Goal: Navigation & Orientation: Find specific page/section

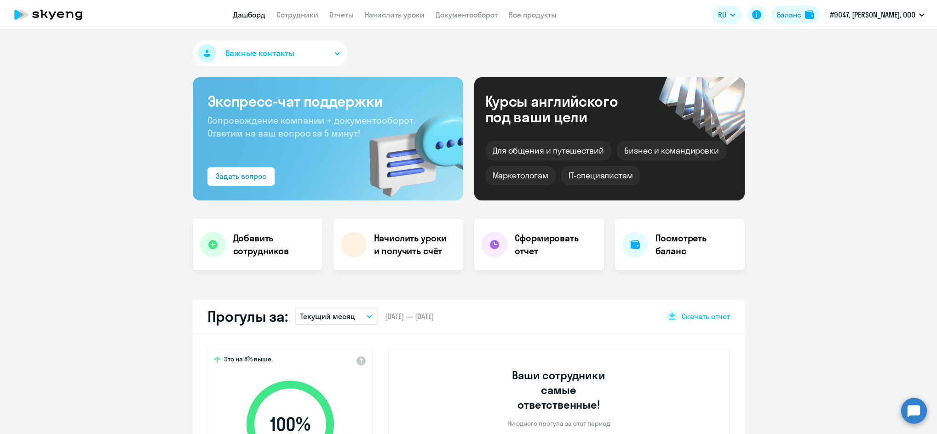
select select "30"
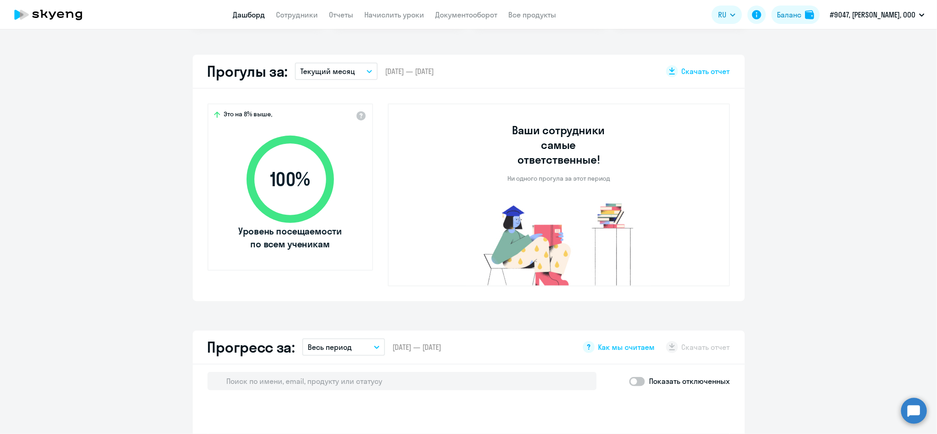
select select "30"
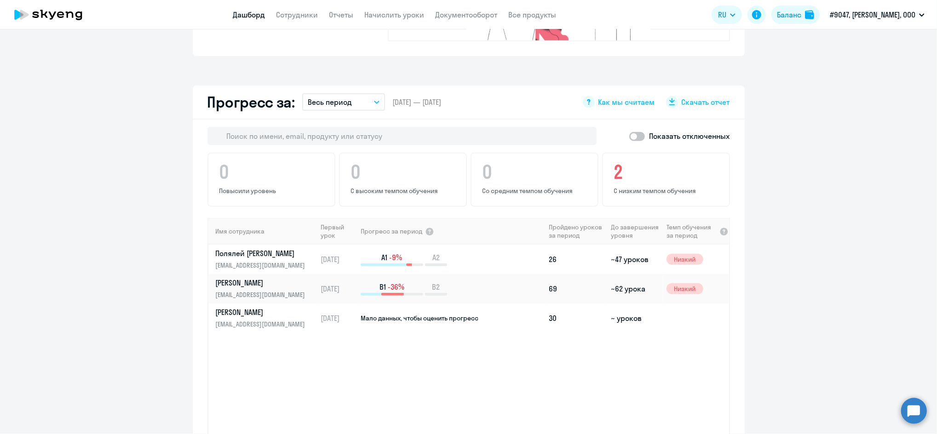
scroll to position [184, 0]
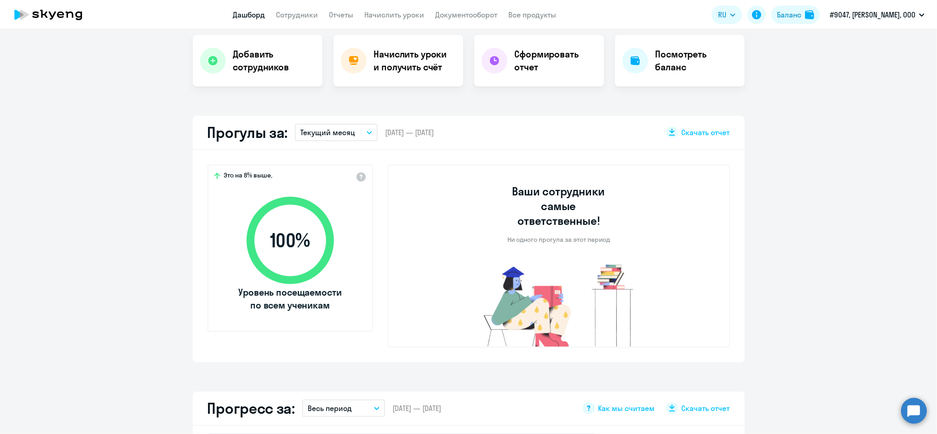
click at [330, 131] on p "Текущий месяц" at bounding box center [328, 132] width 55 height 11
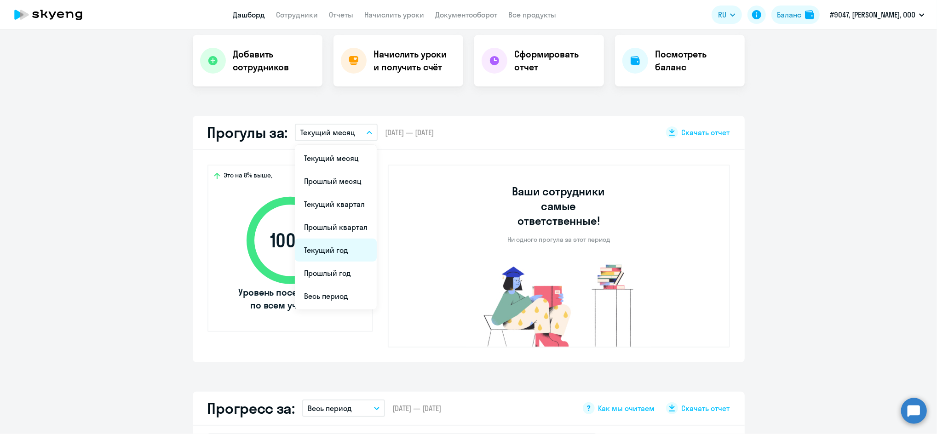
click at [340, 251] on li "Текущий год" at bounding box center [336, 250] width 82 height 23
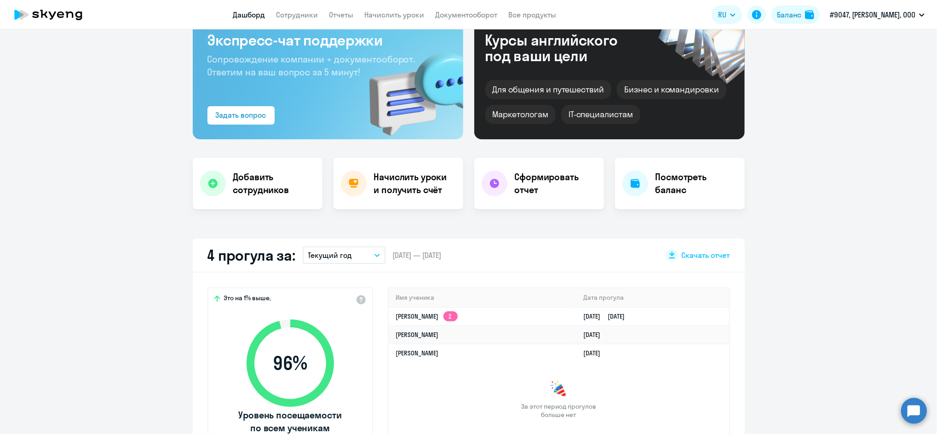
scroll to position [0, 0]
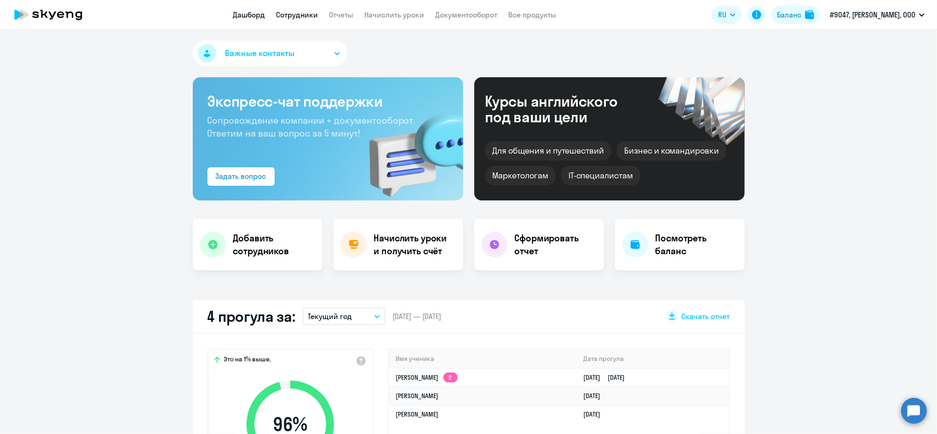
click at [292, 16] on link "Сотрудники" at bounding box center [298, 14] width 42 height 9
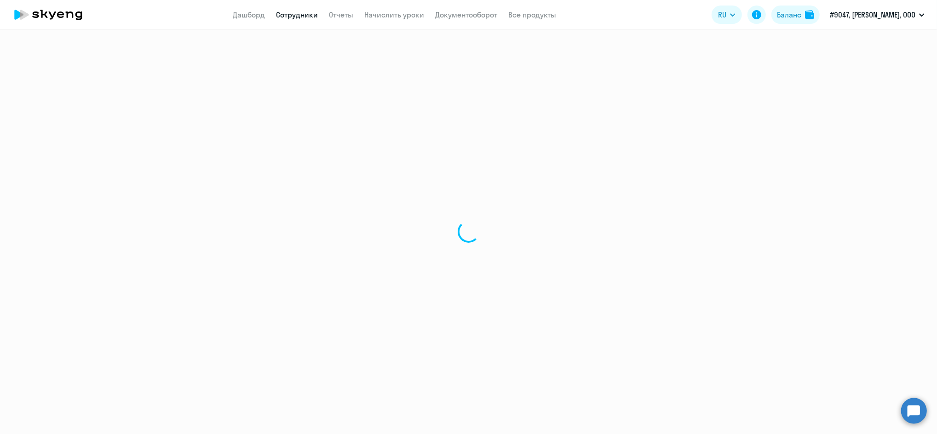
select select "30"
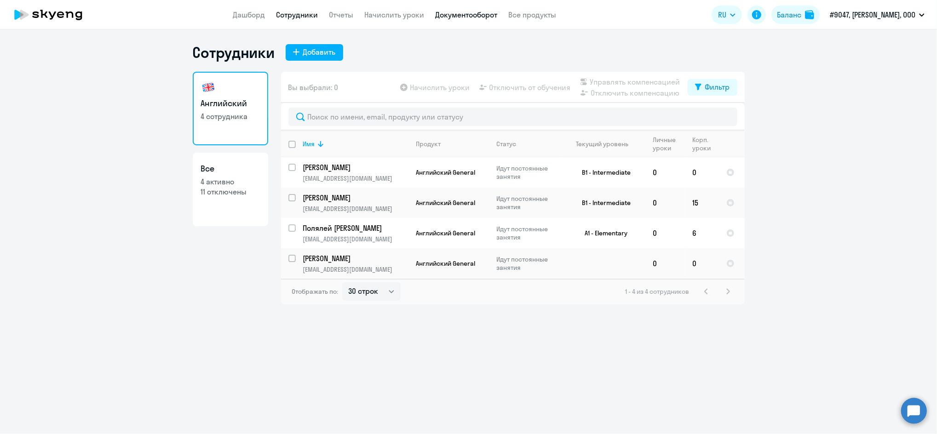
click at [445, 16] on link "Документооборот" at bounding box center [467, 14] width 62 height 9
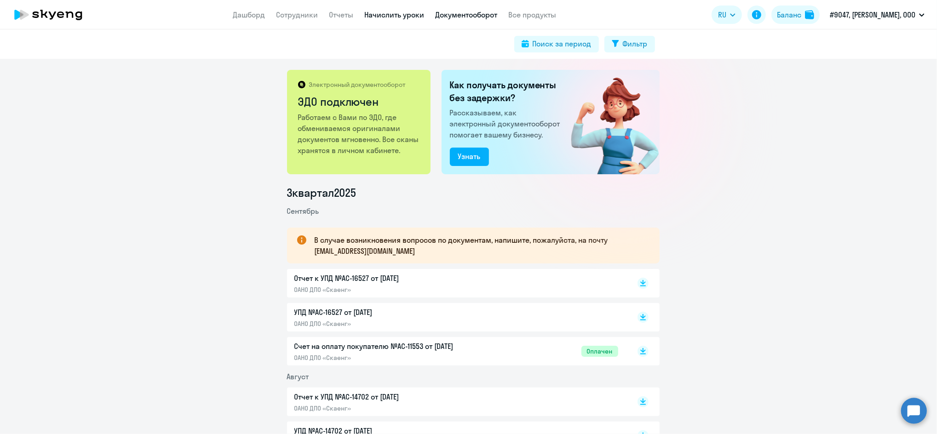
click at [402, 17] on link "Начислить уроки" at bounding box center [395, 14] width 60 height 9
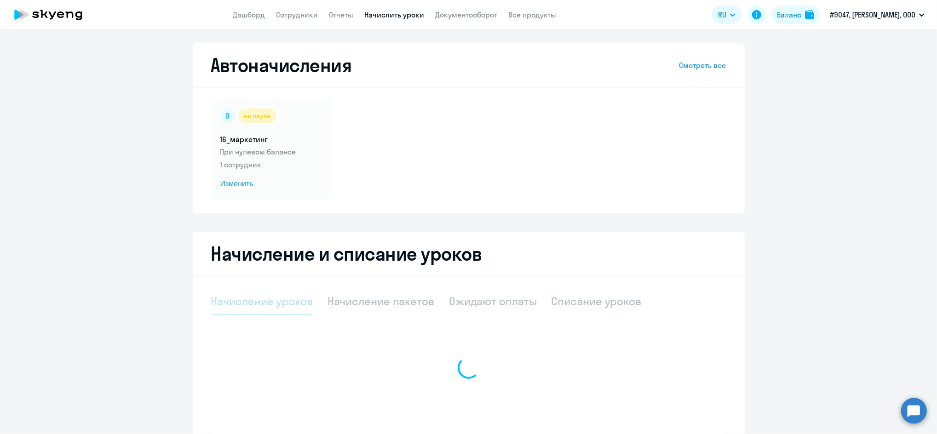
select select "10"
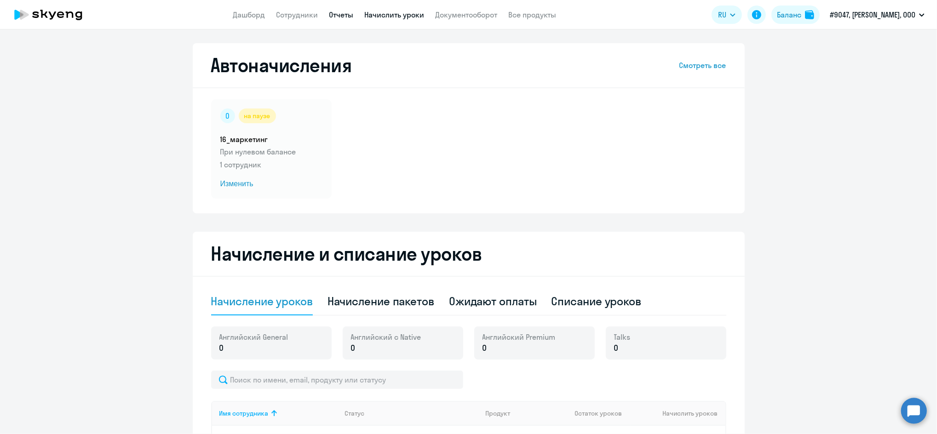
click at [344, 14] on link "Отчеты" at bounding box center [342, 14] width 24 height 9
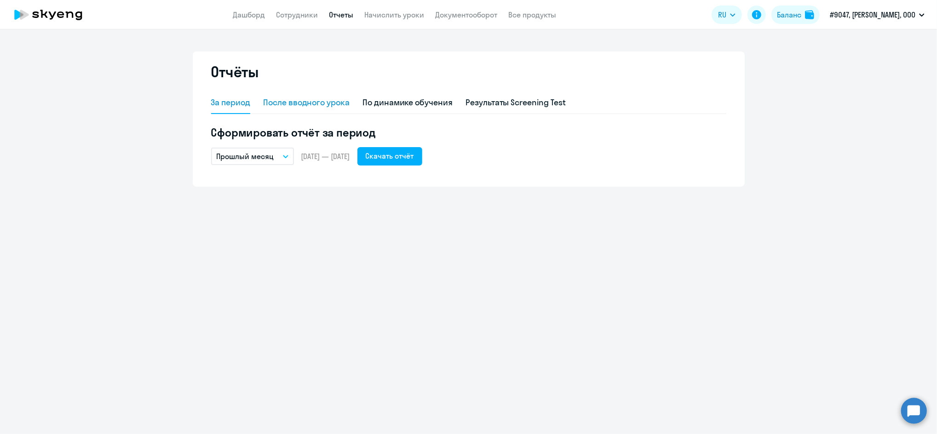
click at [299, 101] on div "После вводного урока" at bounding box center [306, 103] width 87 height 12
select select "10"
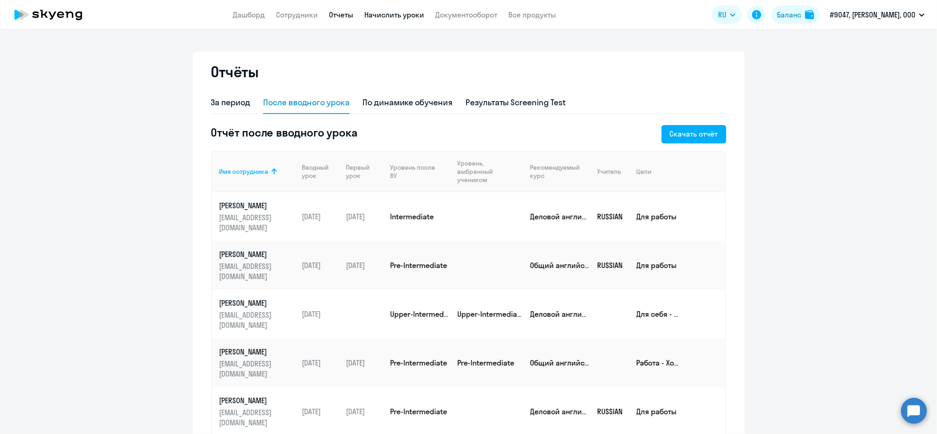
click at [389, 14] on link "Начислить уроки" at bounding box center [395, 14] width 60 height 9
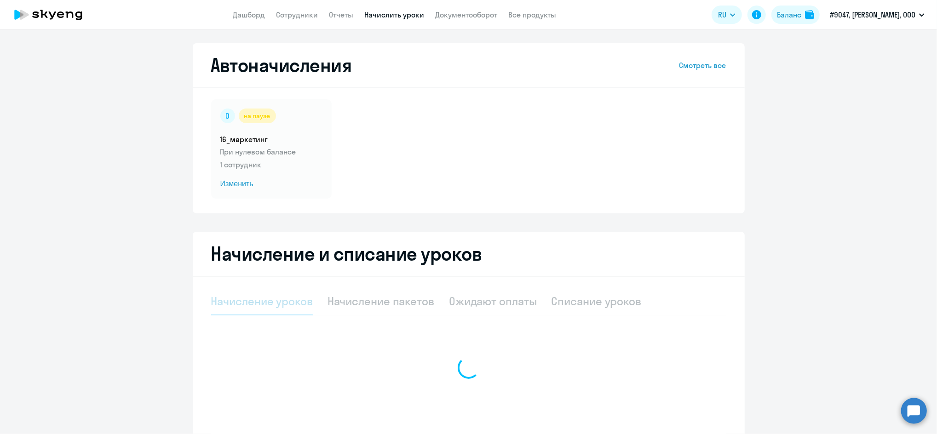
select select "10"
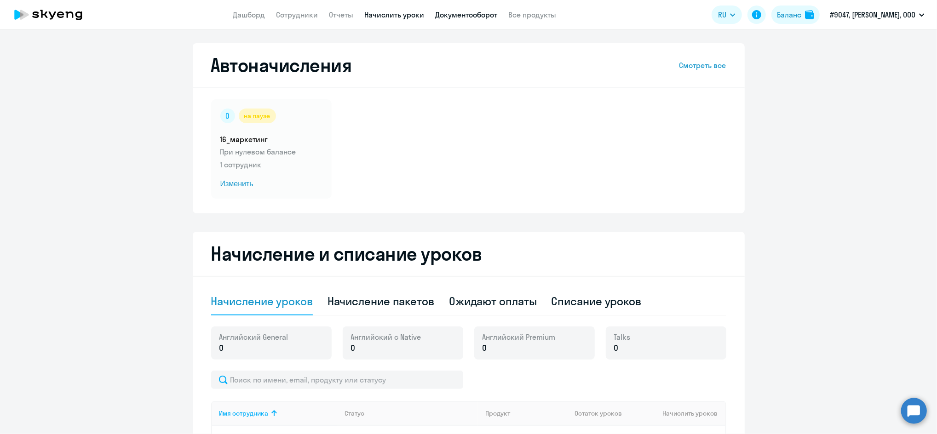
click at [490, 16] on link "Документооборот" at bounding box center [467, 14] width 62 height 9
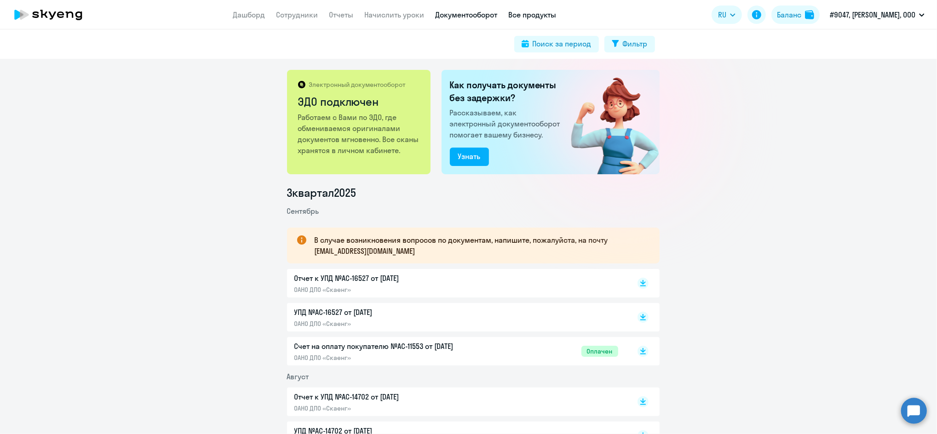
click at [536, 16] on link "Все продукты" at bounding box center [533, 14] width 48 height 9
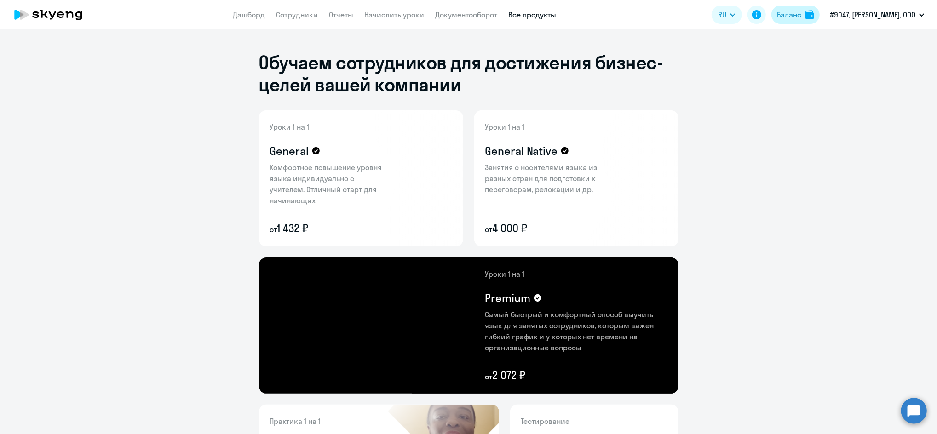
click at [798, 18] on div "Баланс" at bounding box center [789, 14] width 24 height 11
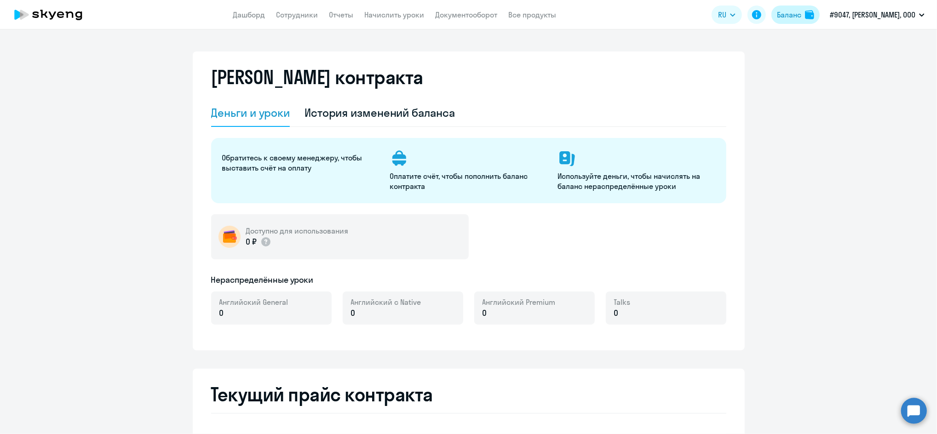
select select "english_adult_not_native_speaker"
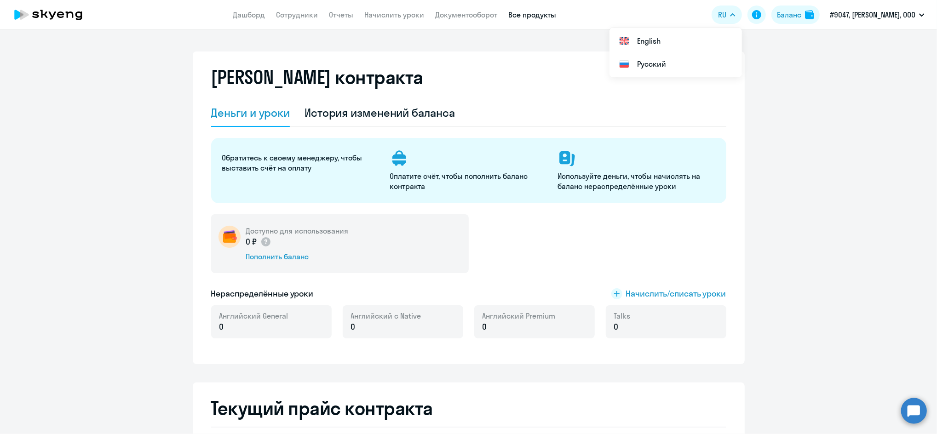
click at [535, 13] on link "Все продукты" at bounding box center [533, 14] width 48 height 9
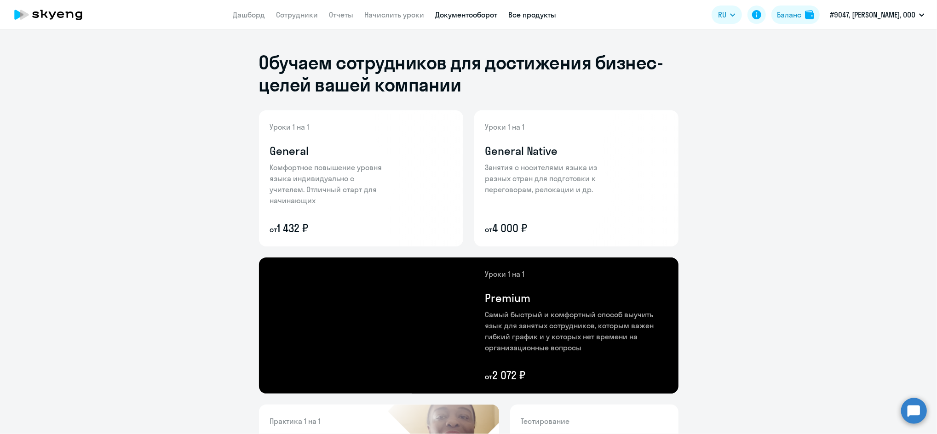
click at [450, 12] on link "Документооборот" at bounding box center [467, 14] width 62 height 9
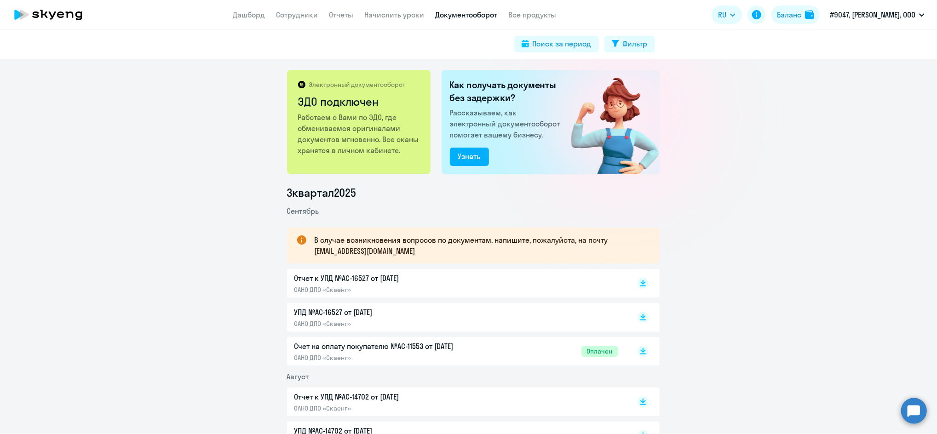
scroll to position [61, 0]
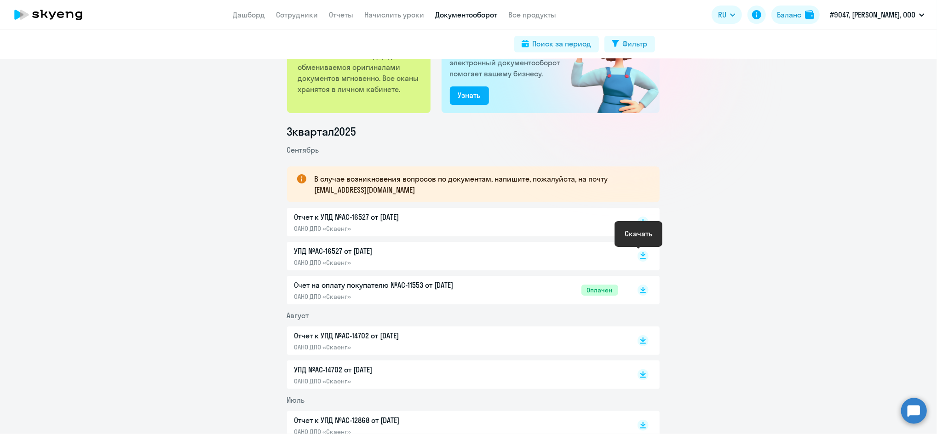
click at [641, 255] on icon at bounding box center [644, 254] width 6 height 5
click at [638, 222] on rect at bounding box center [643, 222] width 11 height 11
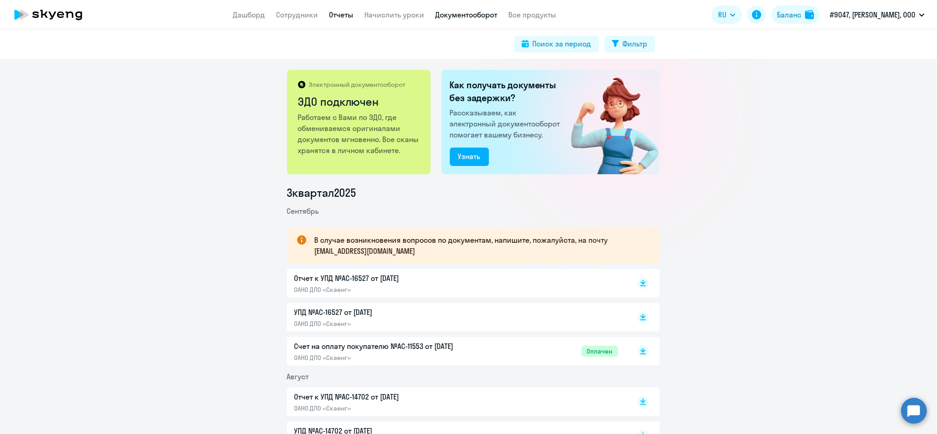
click at [340, 16] on link "Отчеты" at bounding box center [342, 14] width 24 height 9
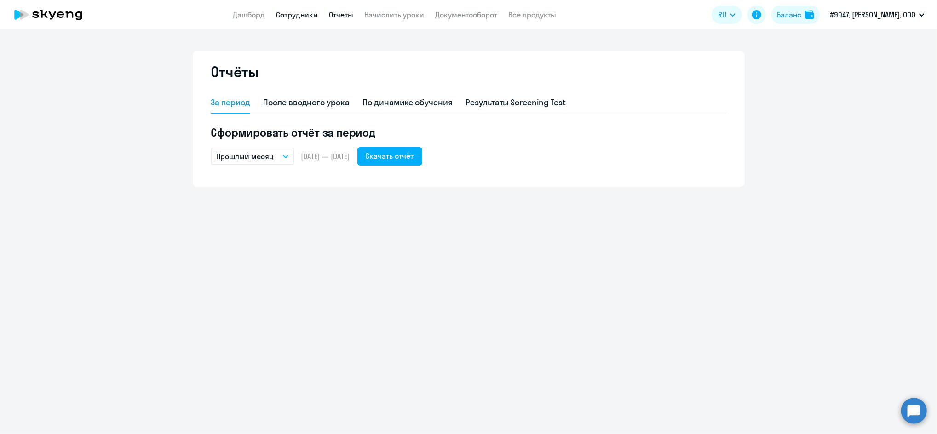
click at [299, 16] on link "Сотрудники" at bounding box center [298, 14] width 42 height 9
select select "30"
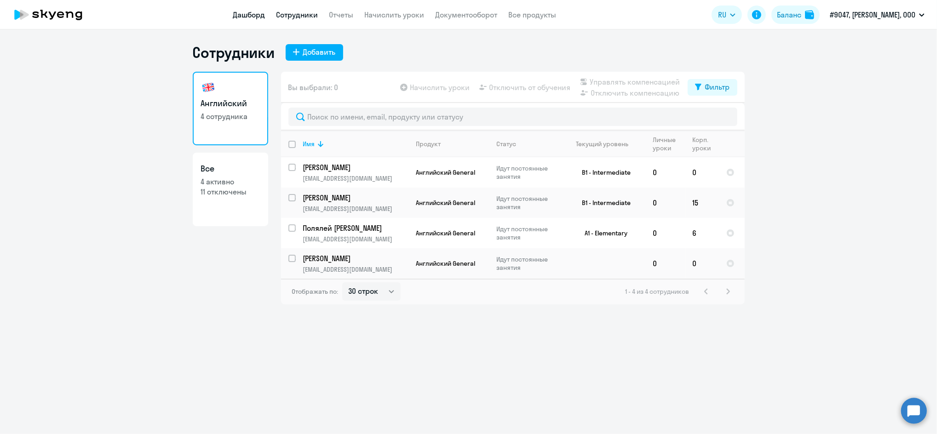
click at [252, 13] on link "Дашборд" at bounding box center [249, 14] width 32 height 9
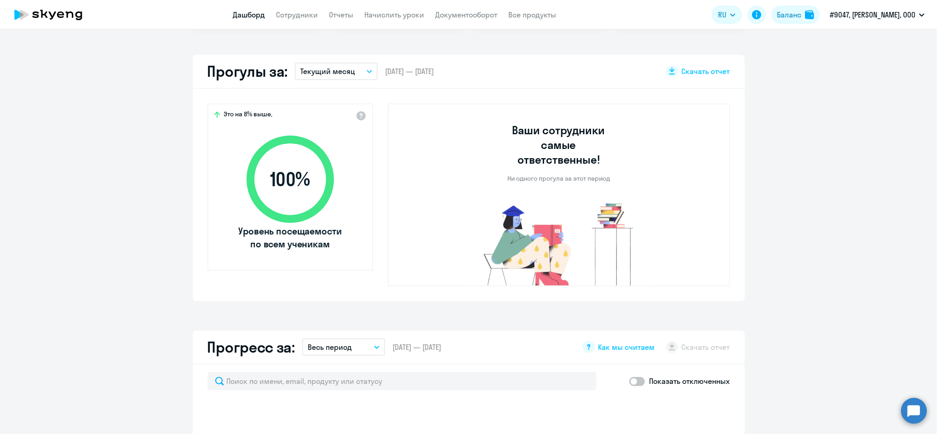
select select "30"
